Goal: Book appointment/travel/reservation

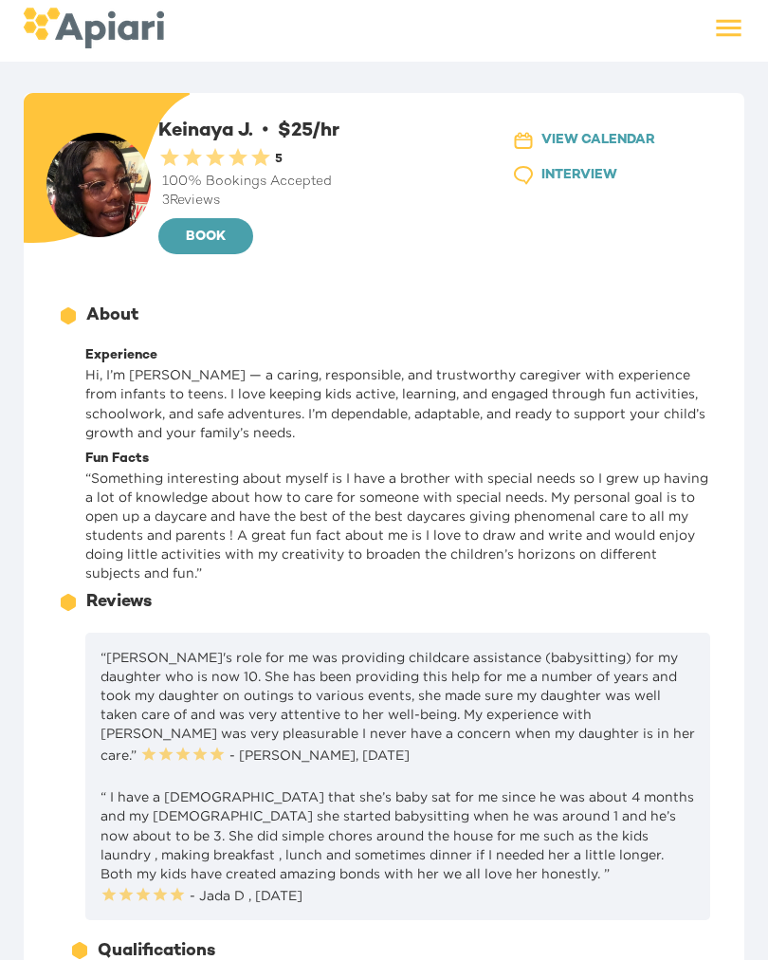
click at [185, 232] on span "BOOK" at bounding box center [206, 238] width 65 height 24
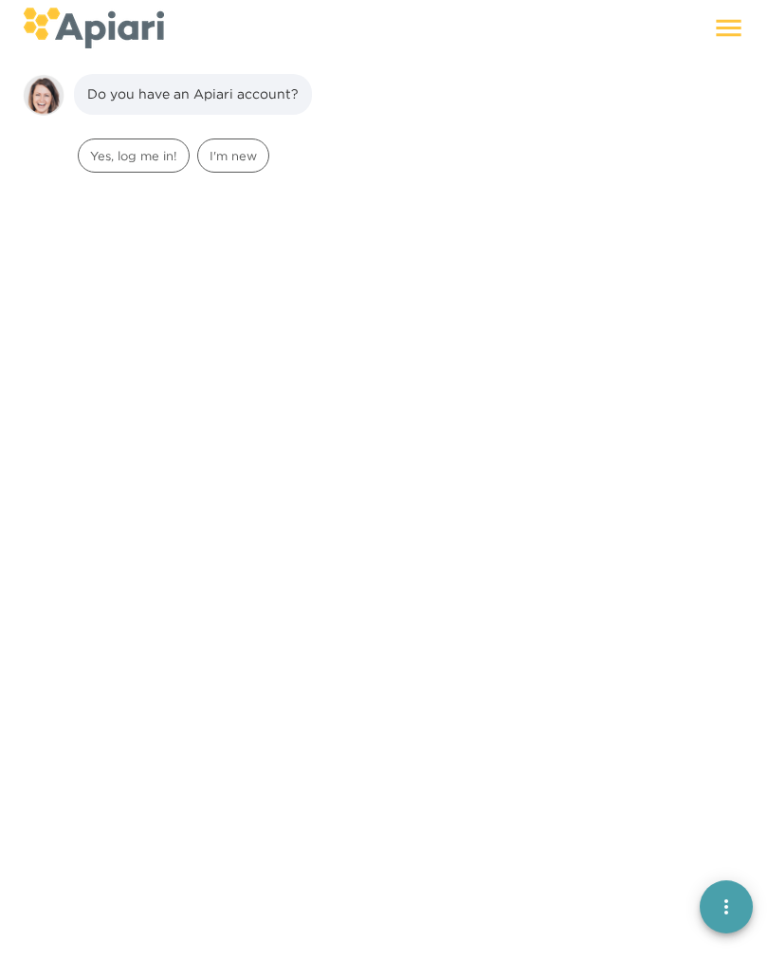
scroll to position [27, 0]
click at [125, 166] on div "Yes, log me in!" at bounding box center [134, 151] width 112 height 34
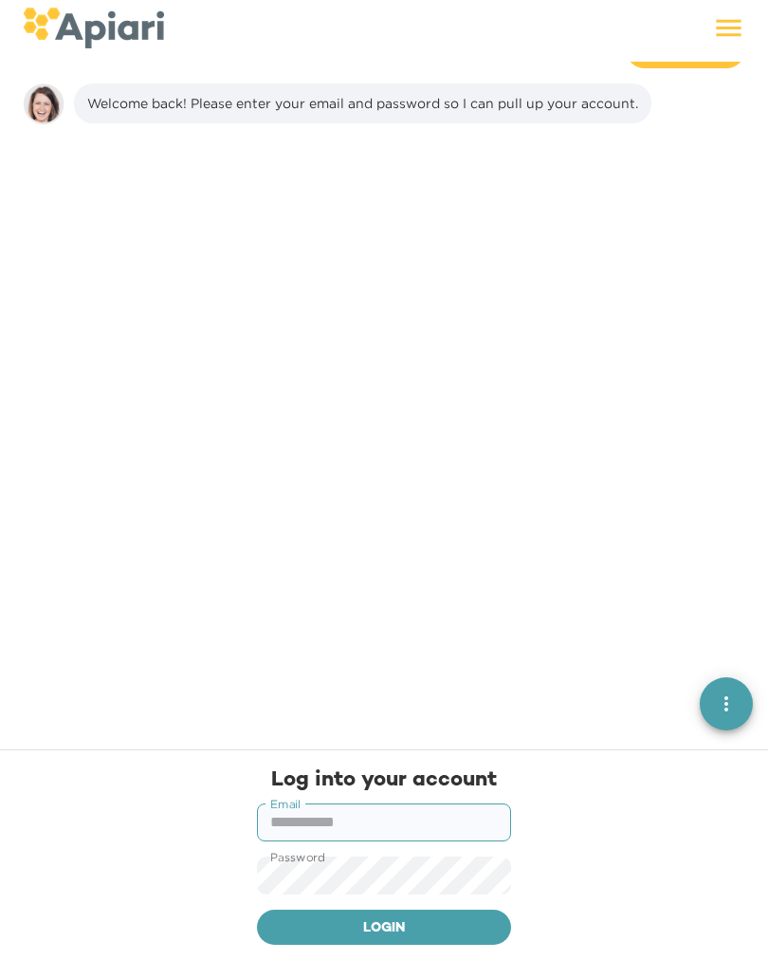
scroll to position [146, 0]
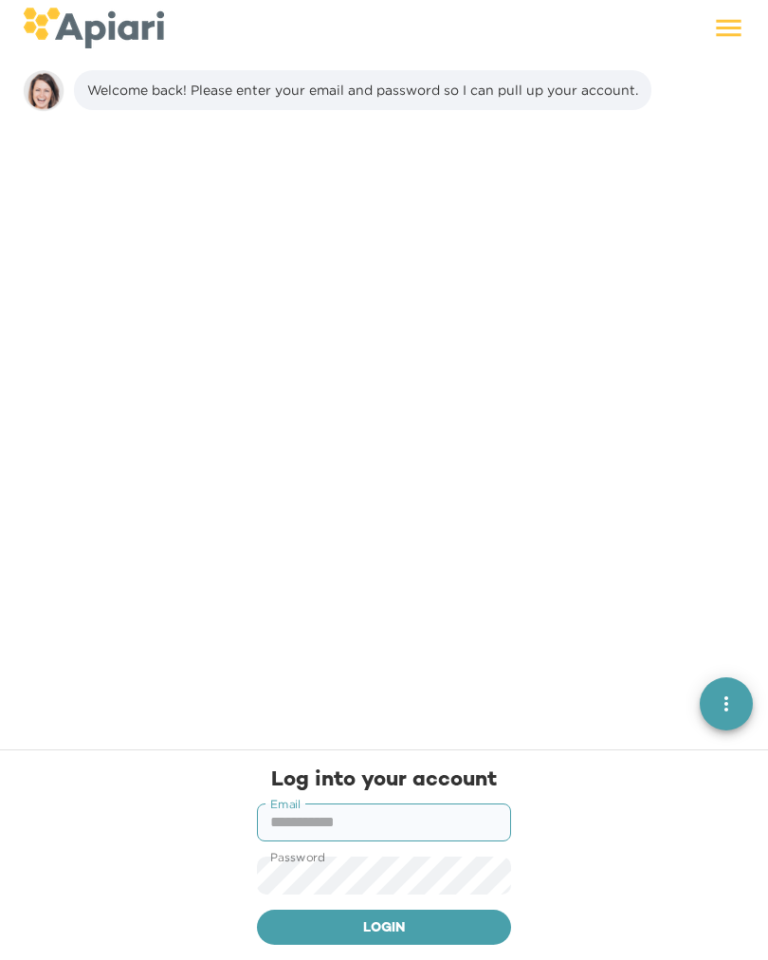
click at [470, 815] on input "text" at bounding box center [384, 823] width 254 height 38
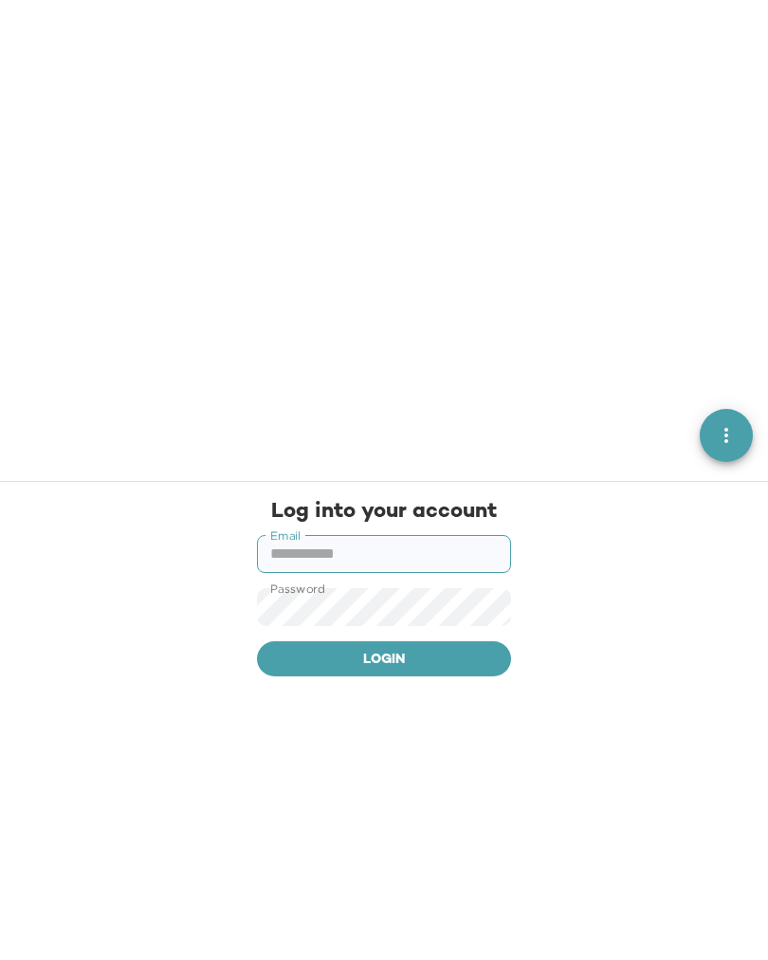
type input "**********"
click at [384, 910] on button "Login" at bounding box center [384, 928] width 254 height 36
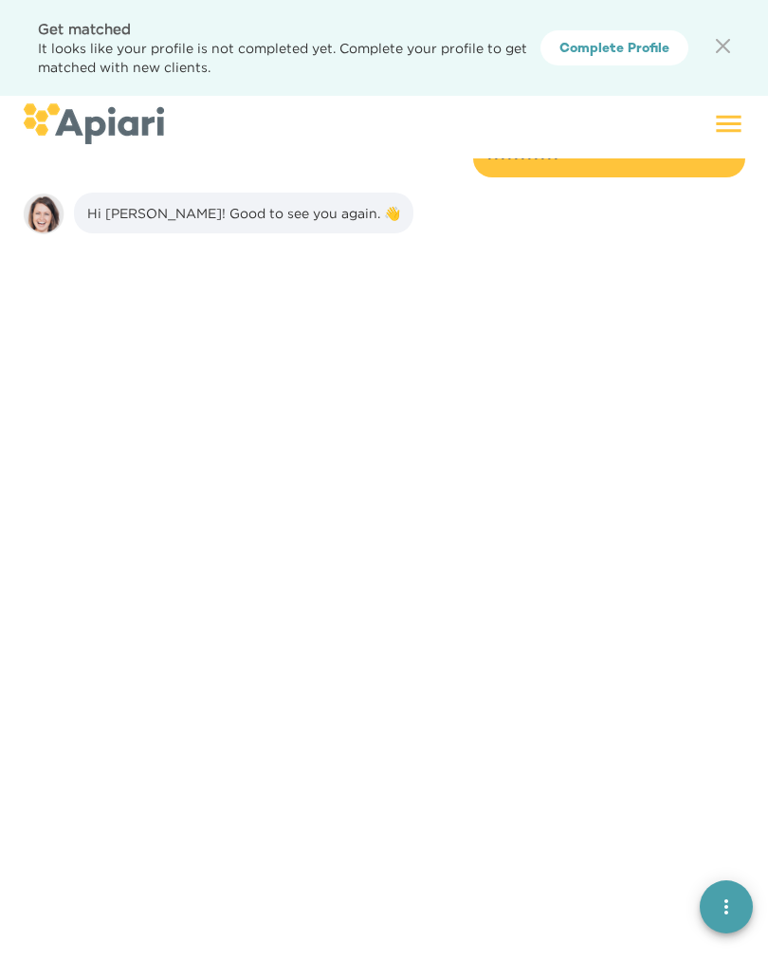
scroll to position [286, 0]
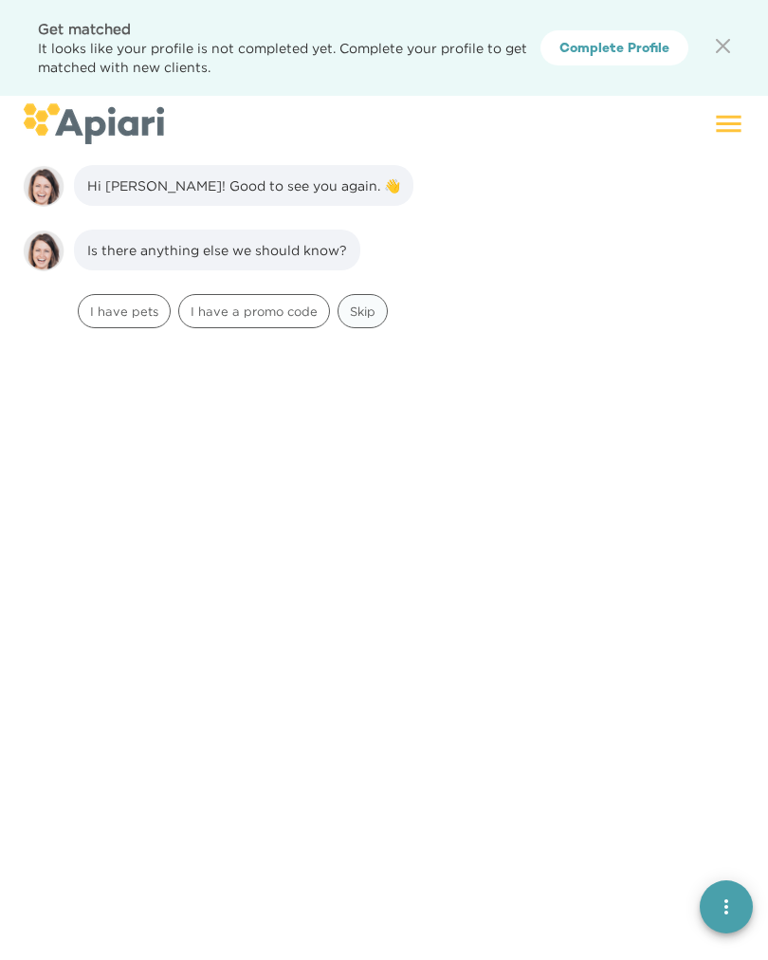
click at [375, 311] on span "Skip" at bounding box center [363, 312] width 48 height 18
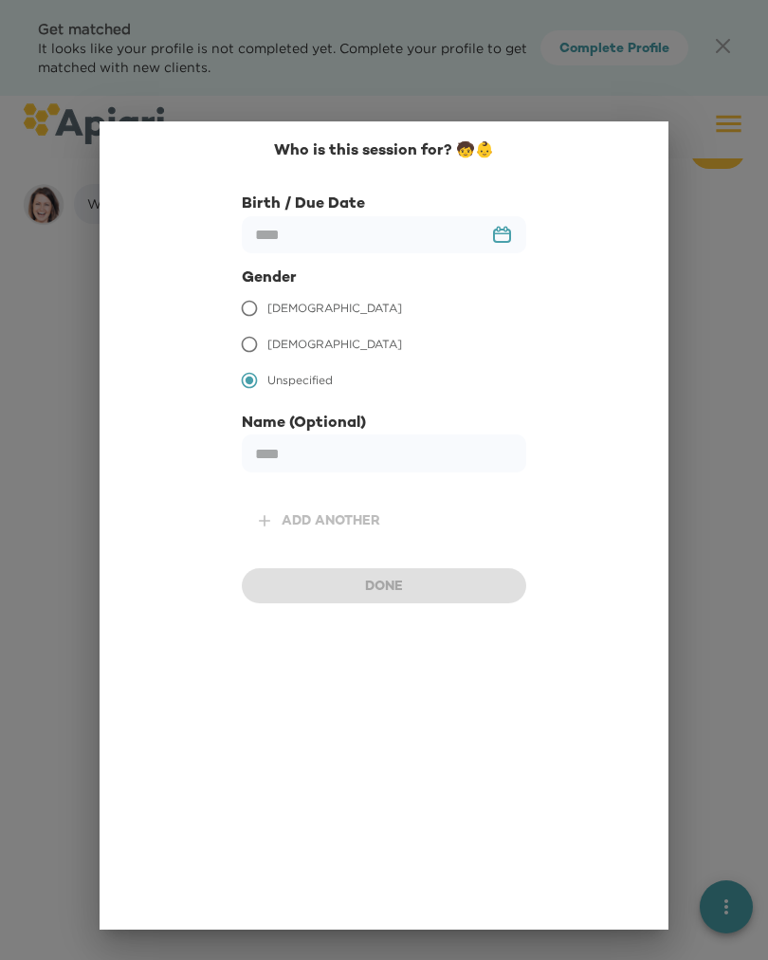
scroll to position [470, 0]
click at [431, 235] on input "text" at bounding box center [384, 234] width 285 height 37
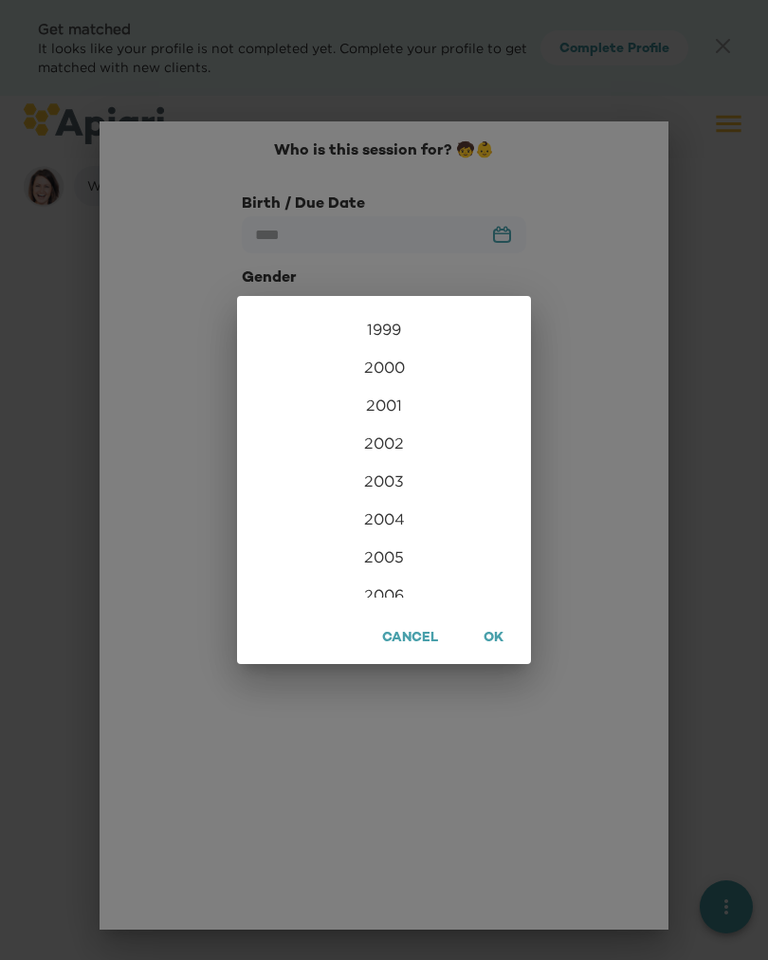
scroll to position [3796, 0]
click at [379, 485] on div "2003" at bounding box center [384, 483] width 279 height 38
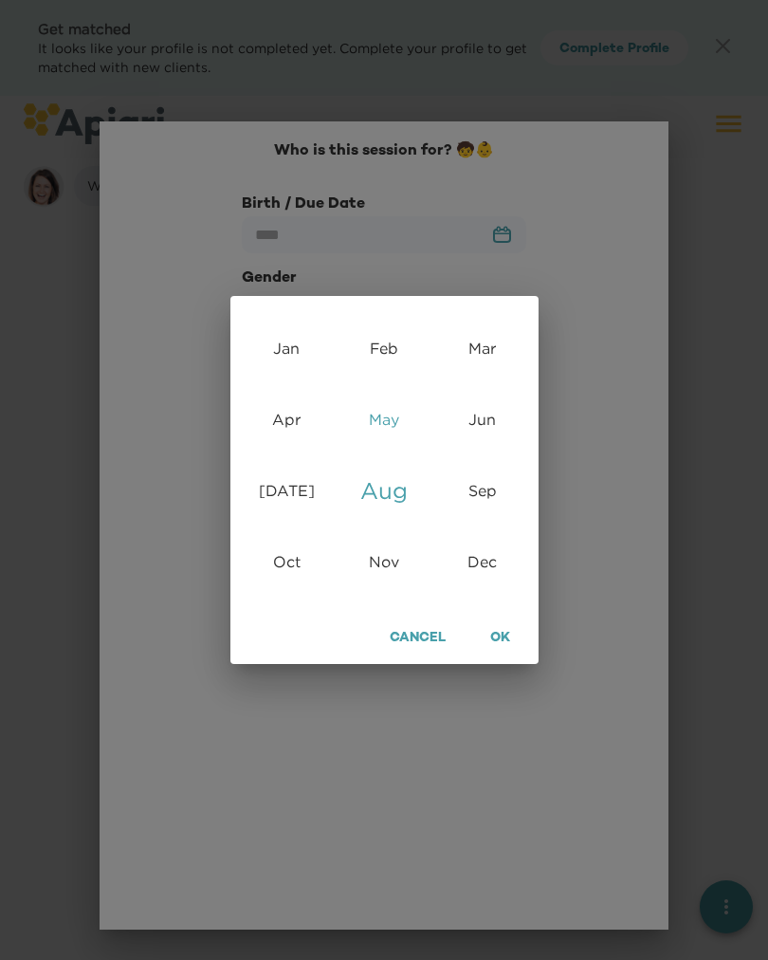
click at [383, 410] on div "May" at bounding box center [385, 419] width 98 height 71
type input "********"
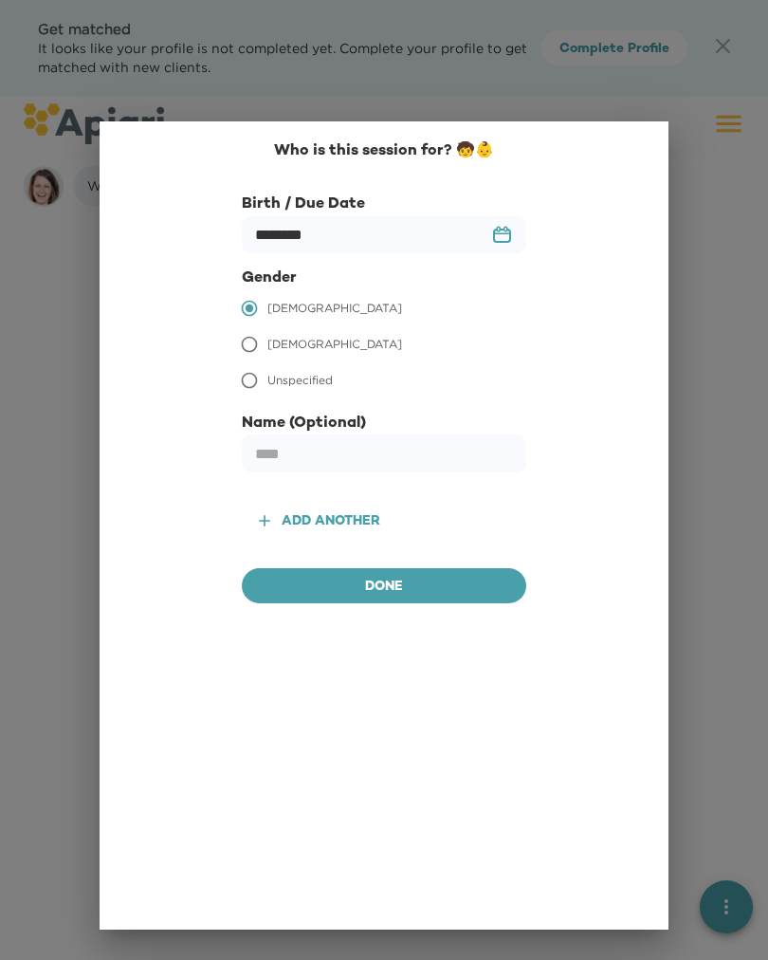
click at [346, 580] on span "Done" at bounding box center [384, 588] width 254 height 24
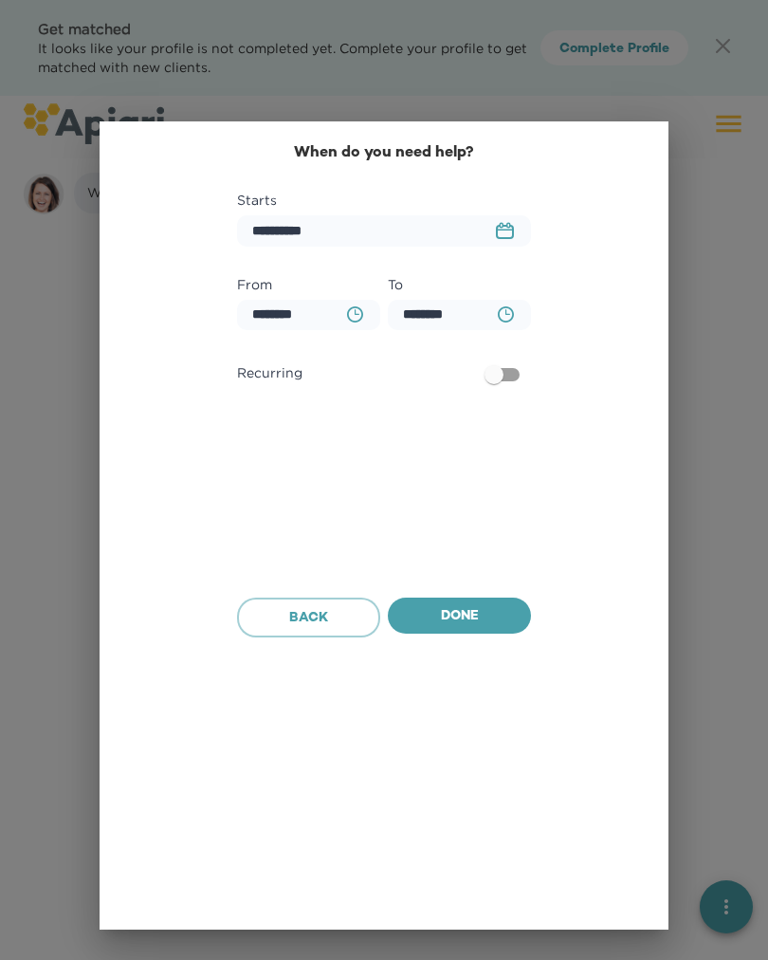
scroll to position [590, 0]
click at [677, 107] on div "**********" at bounding box center [384, 480] width 768 height 960
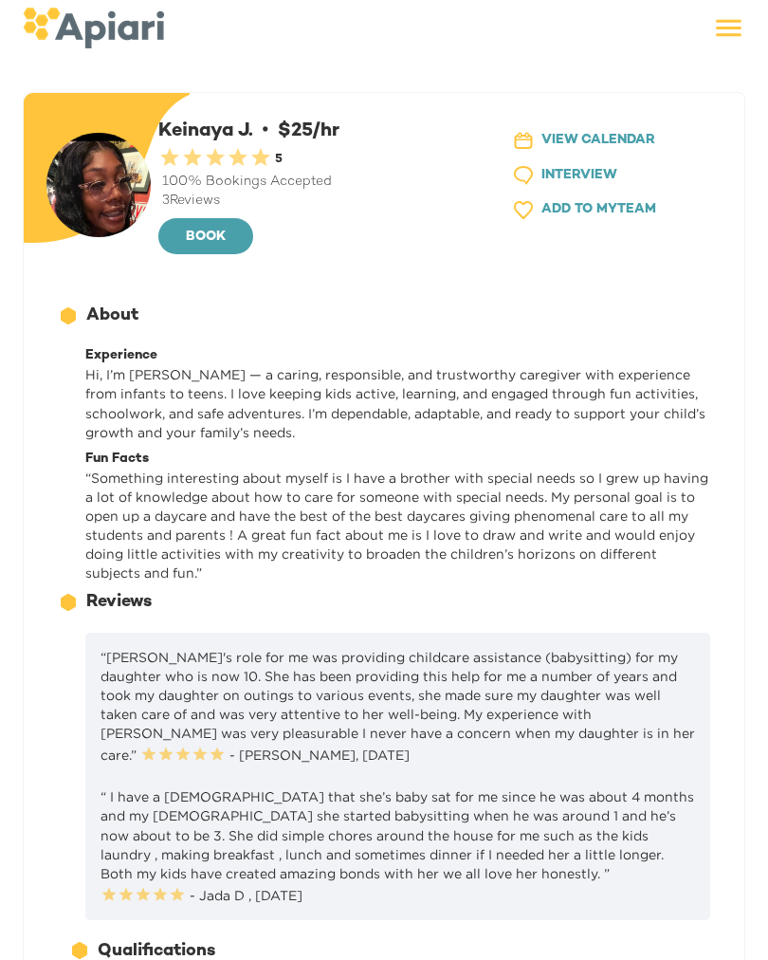
click at [730, 18] on icon at bounding box center [728, 27] width 33 height 33
